Goal: Information Seeking & Learning: Learn about a topic

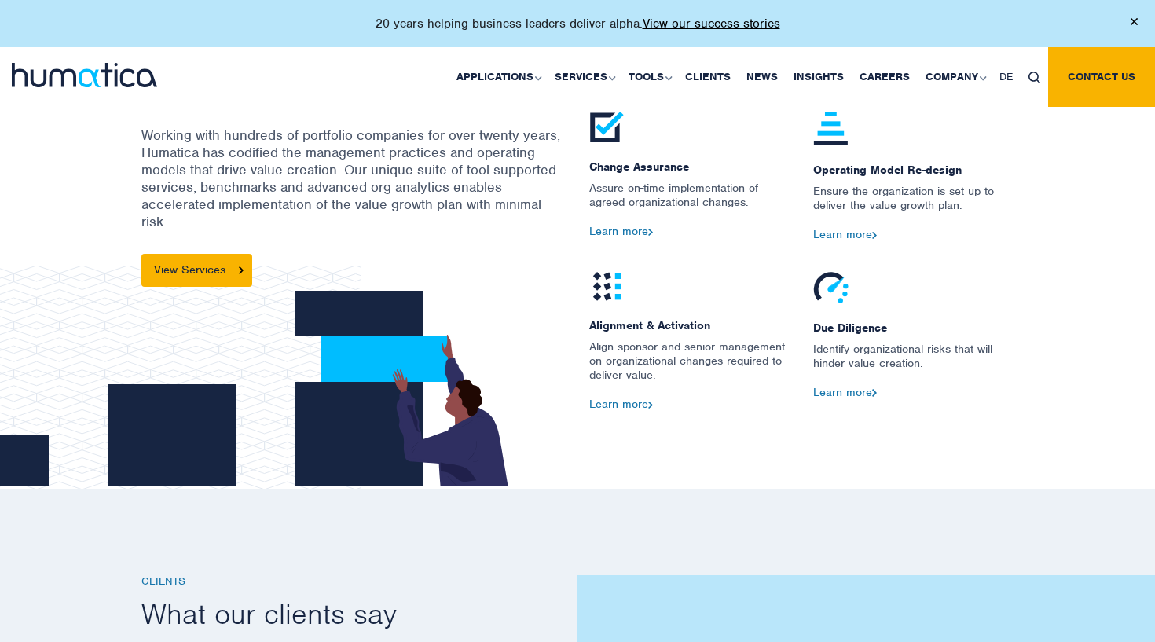
scroll to position [1870, 0]
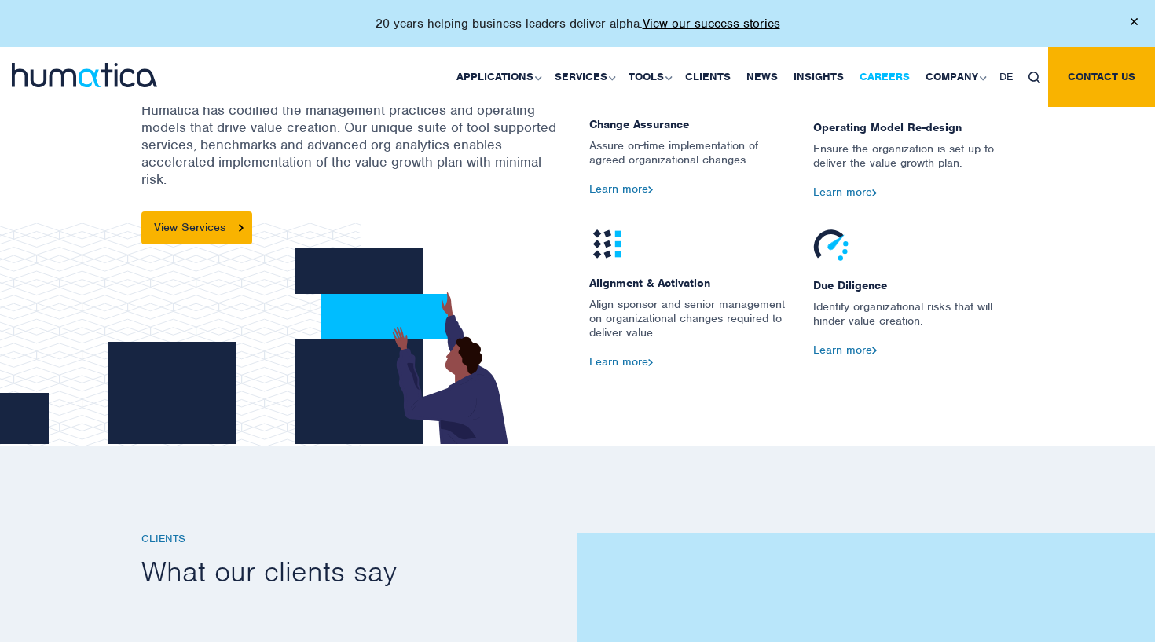
click at [887, 74] on link "Careers" at bounding box center [884, 77] width 66 height 60
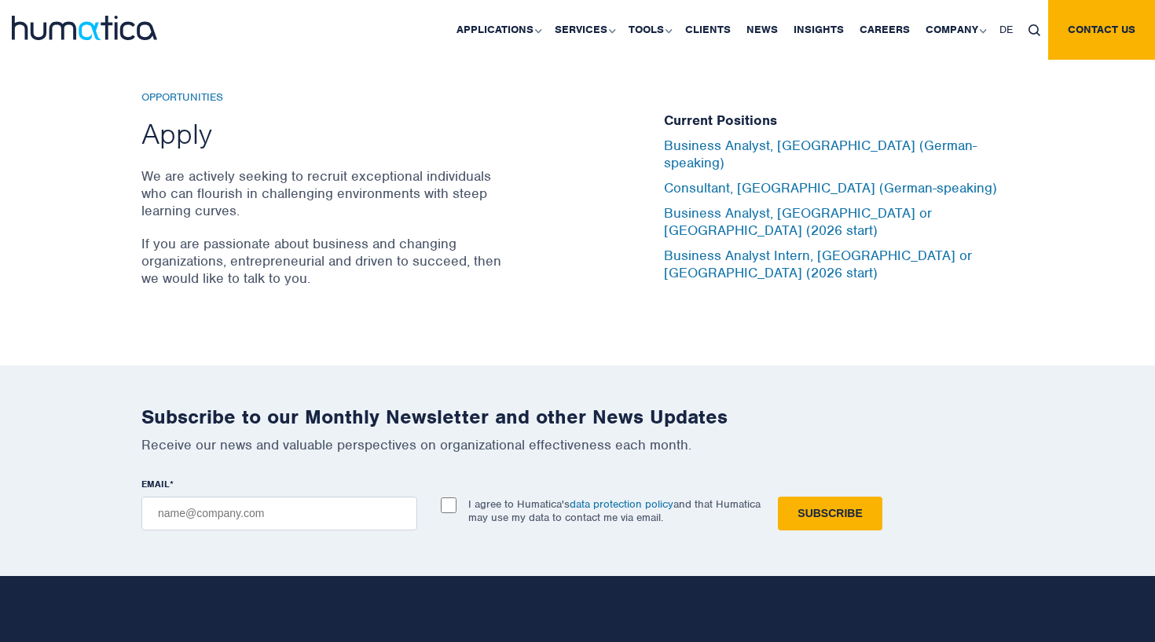
scroll to position [5217, 0]
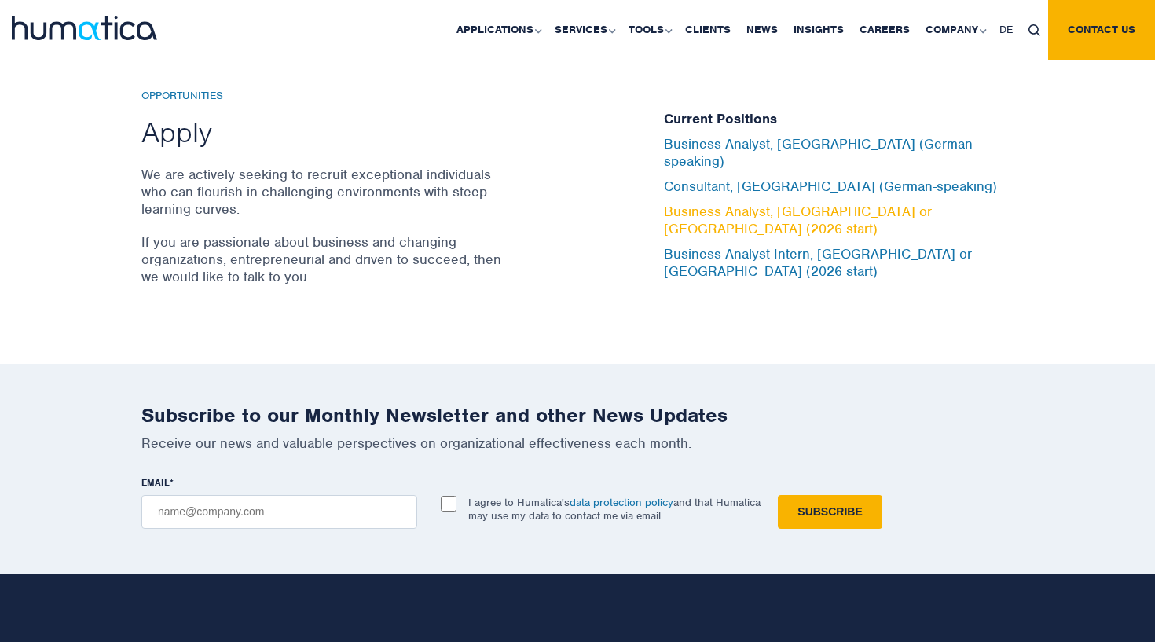
click at [753, 203] on link "Business Analyst, [GEOGRAPHIC_DATA] or [GEOGRAPHIC_DATA] (2026 start)" at bounding box center [798, 220] width 268 height 35
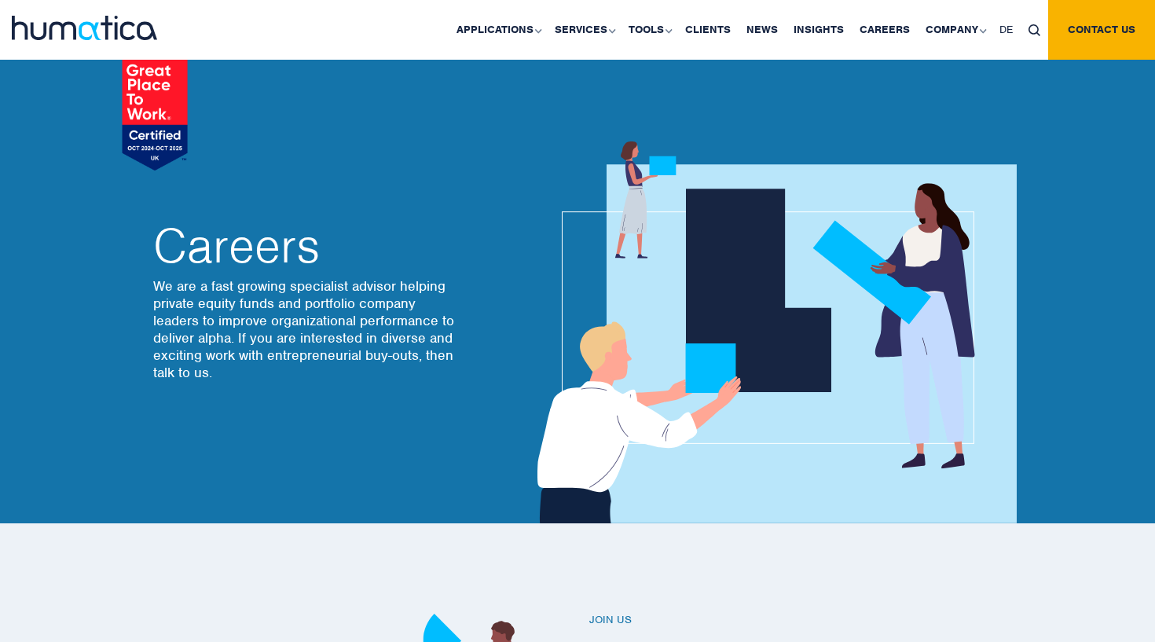
scroll to position [0, 0]
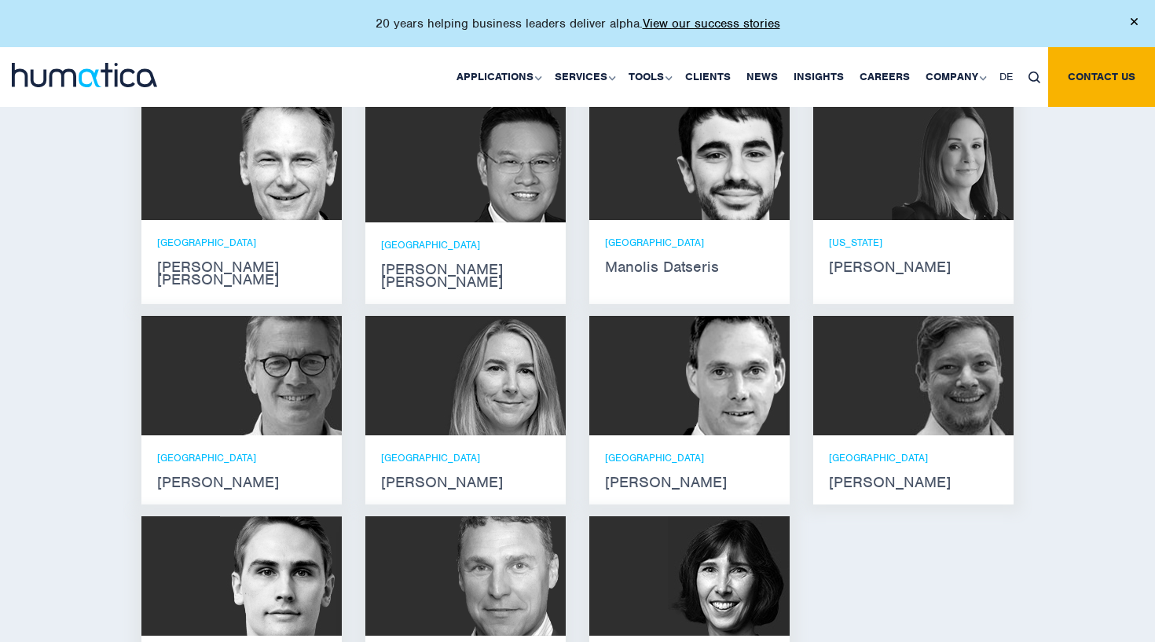
scroll to position [1005, 0]
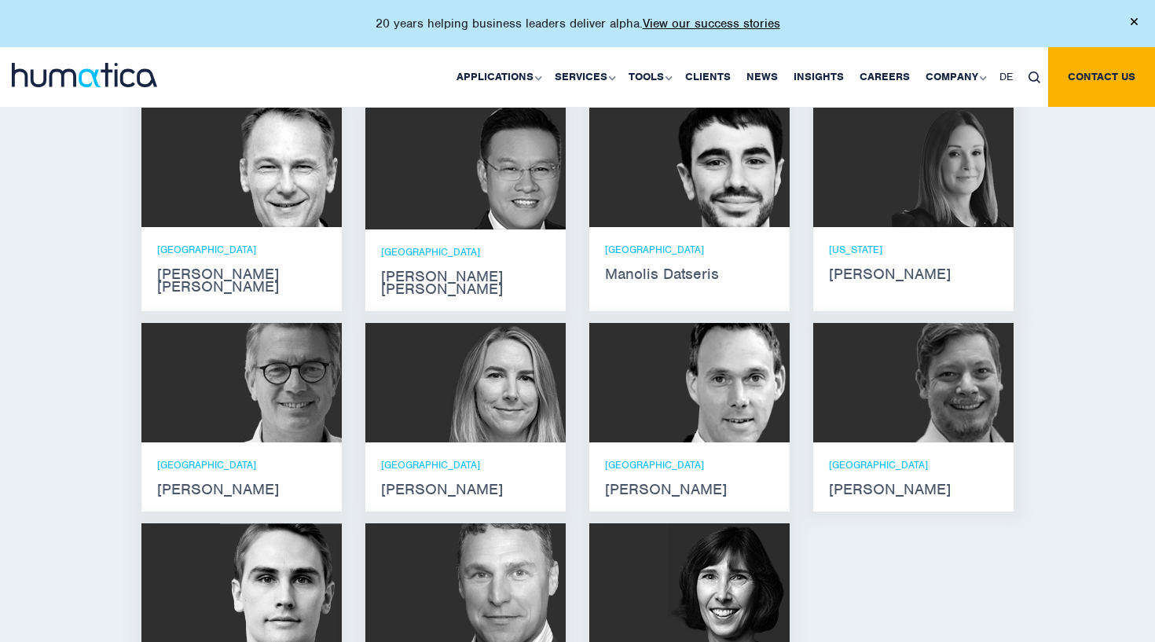
click at [441, 442] on div "LONDON Zoë Fox" at bounding box center [465, 476] width 200 height 69
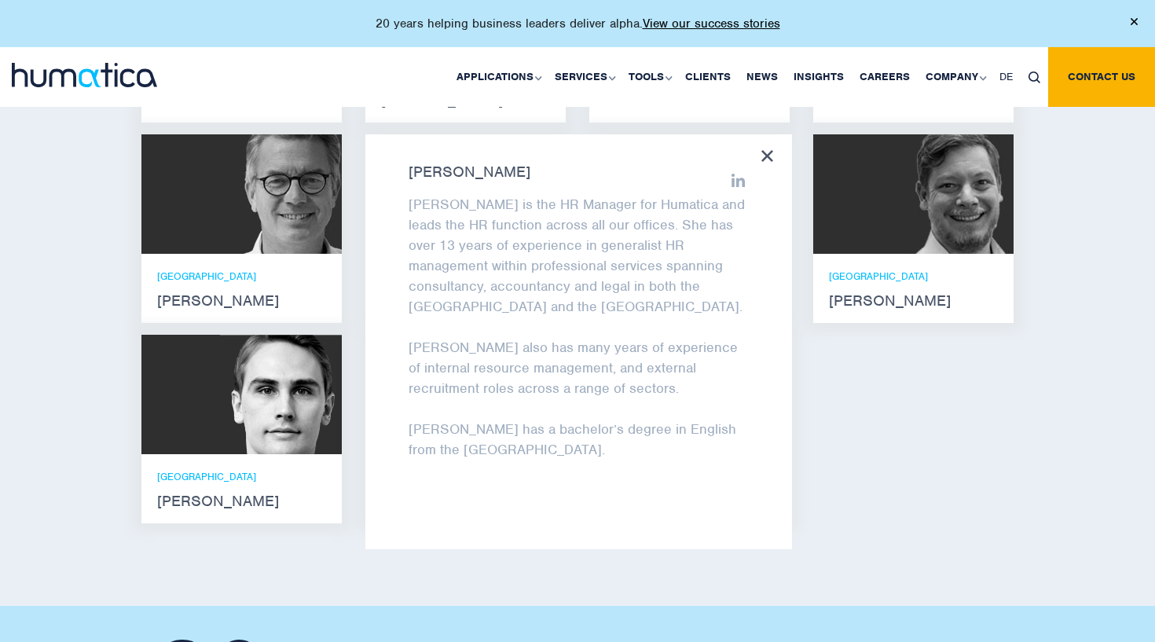
scroll to position [1196, 0]
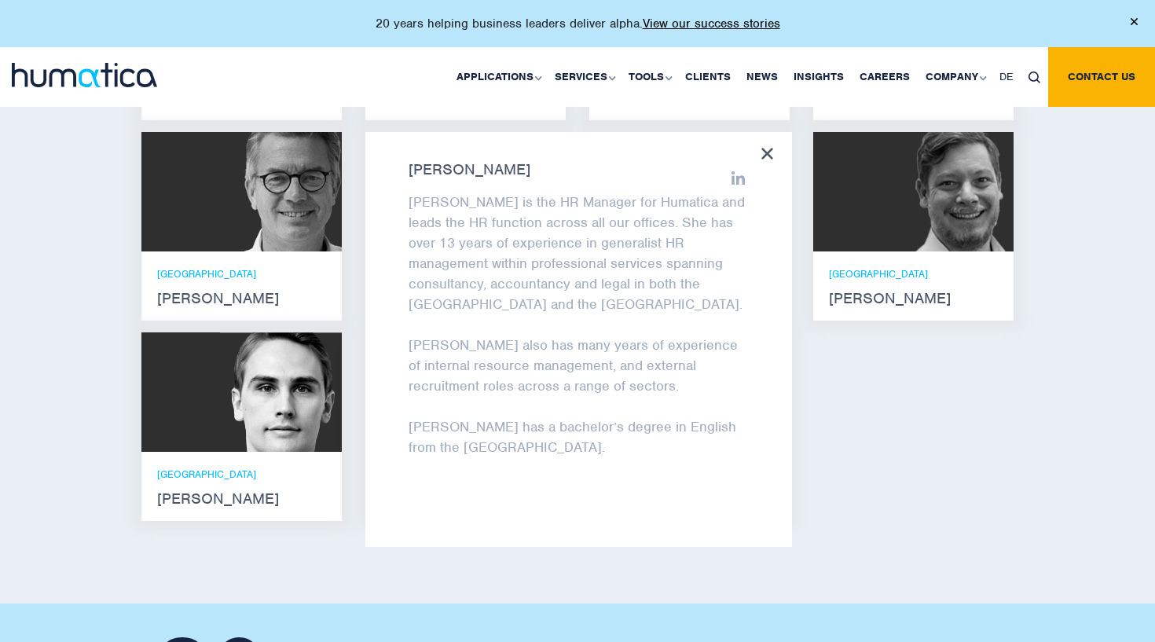
click at [770, 148] on icon at bounding box center [767, 154] width 12 height 12
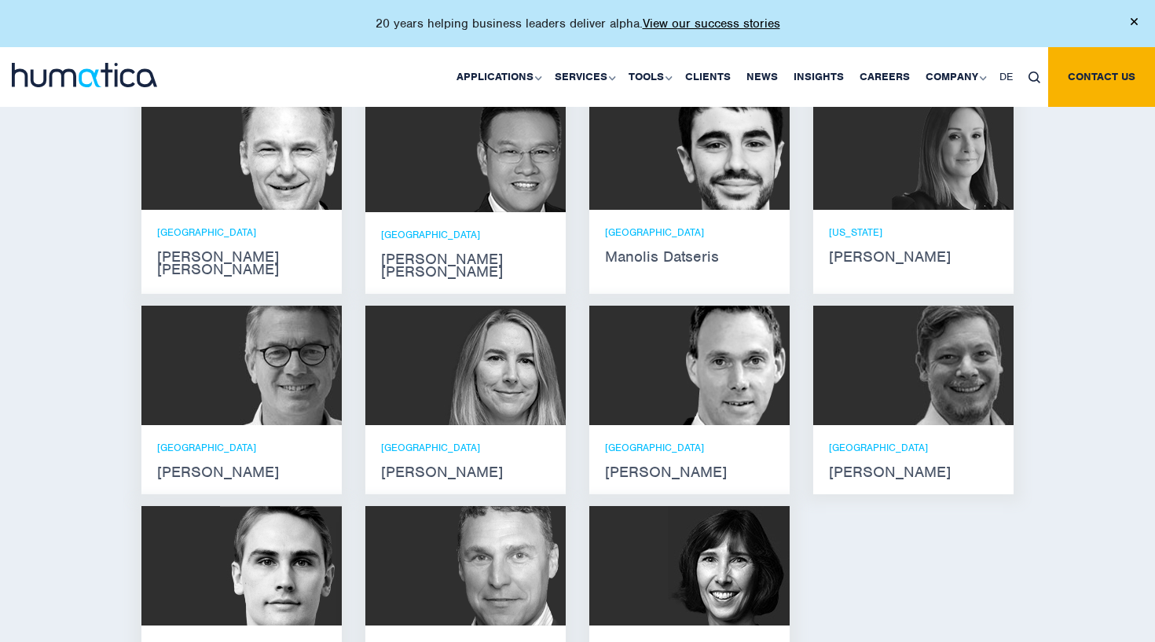
scroll to position [1024, 0]
